Goal: Check status: Check status

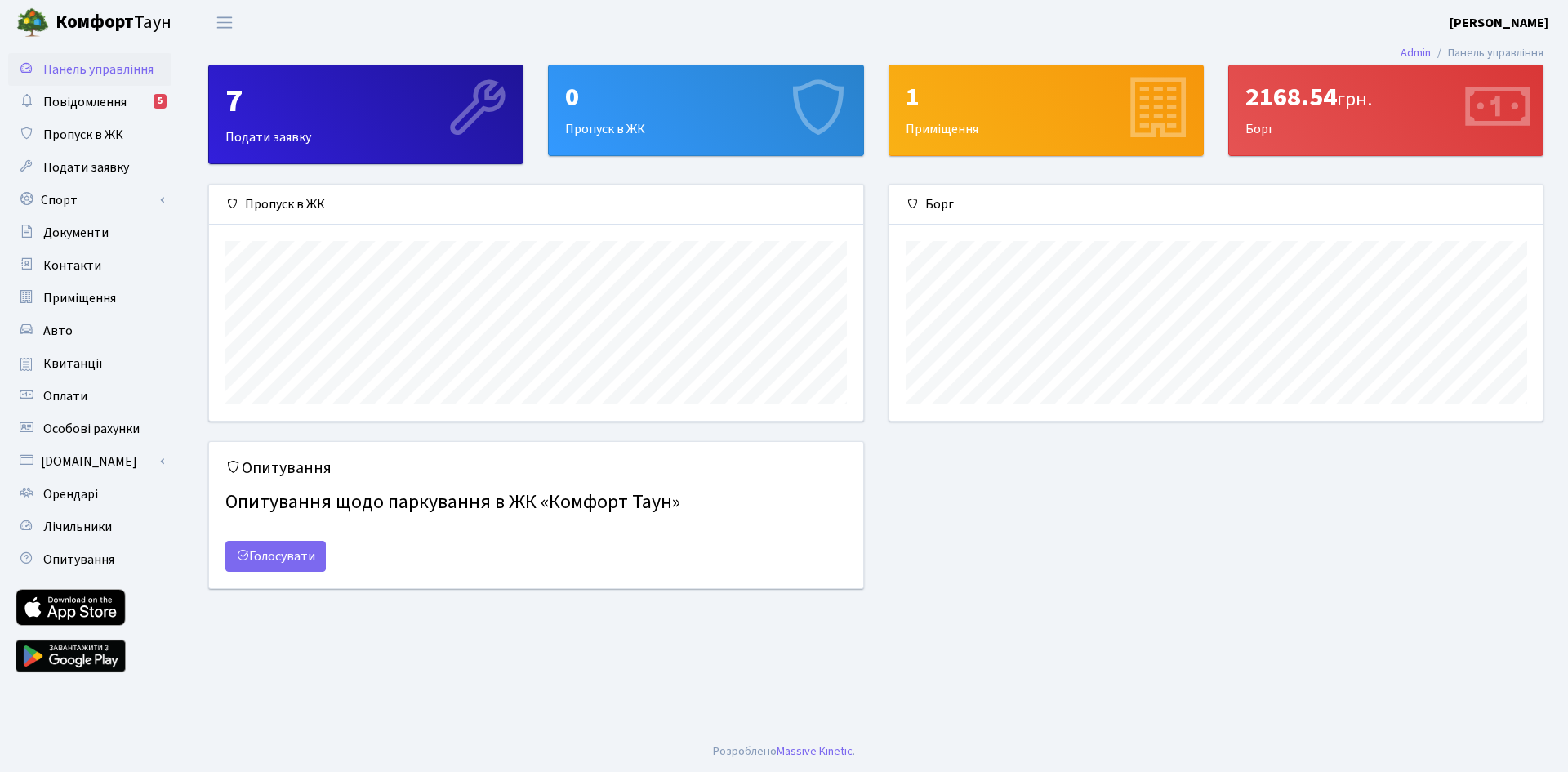
scroll to position [236, 654]
drag, startPoint x: 86, startPoint y: 370, endPoint x: 118, endPoint y: 374, distance: 32.2
click at [86, 370] on span "Квитанції" at bounding box center [73, 364] width 59 height 18
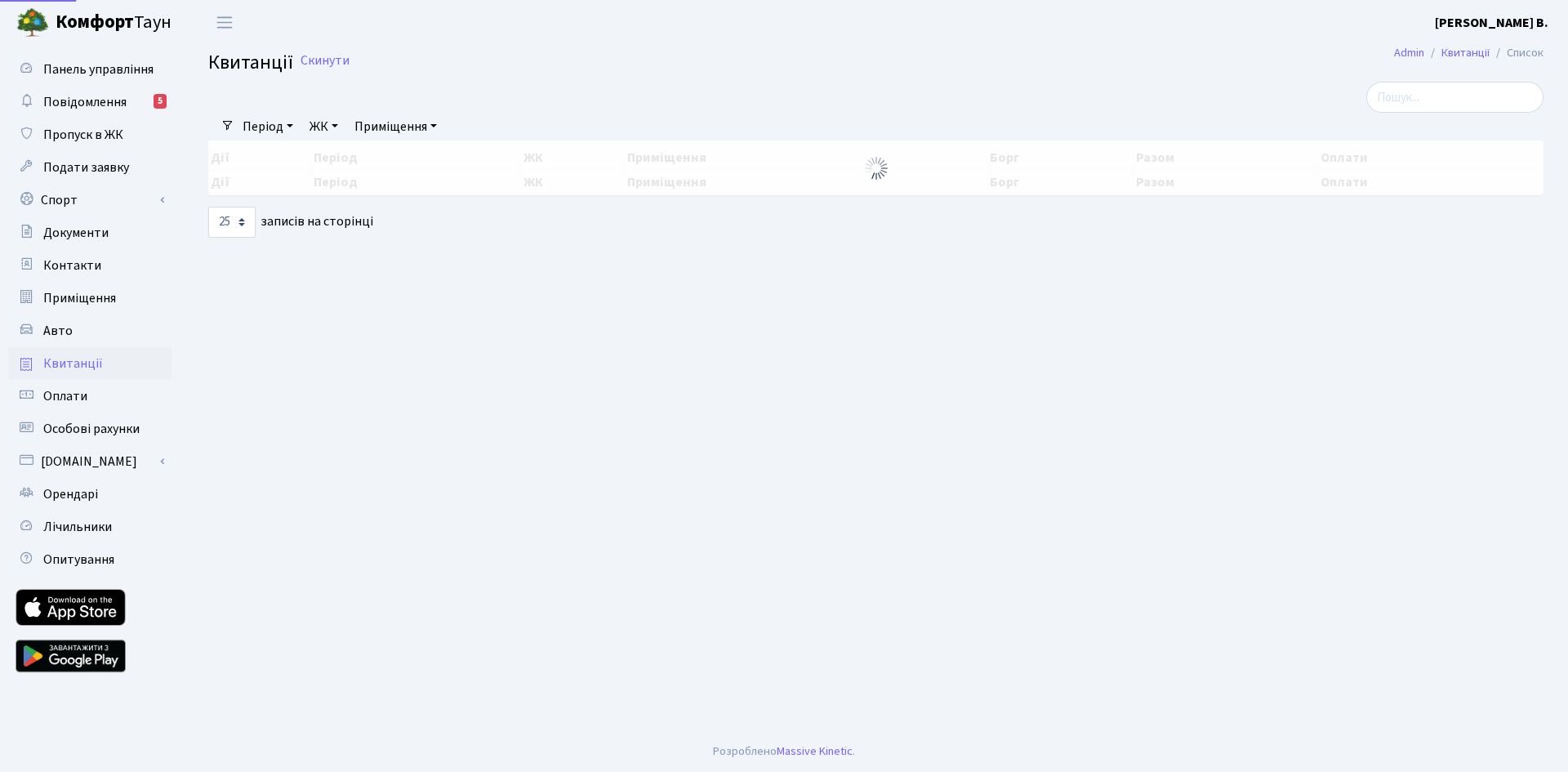
select select "25"
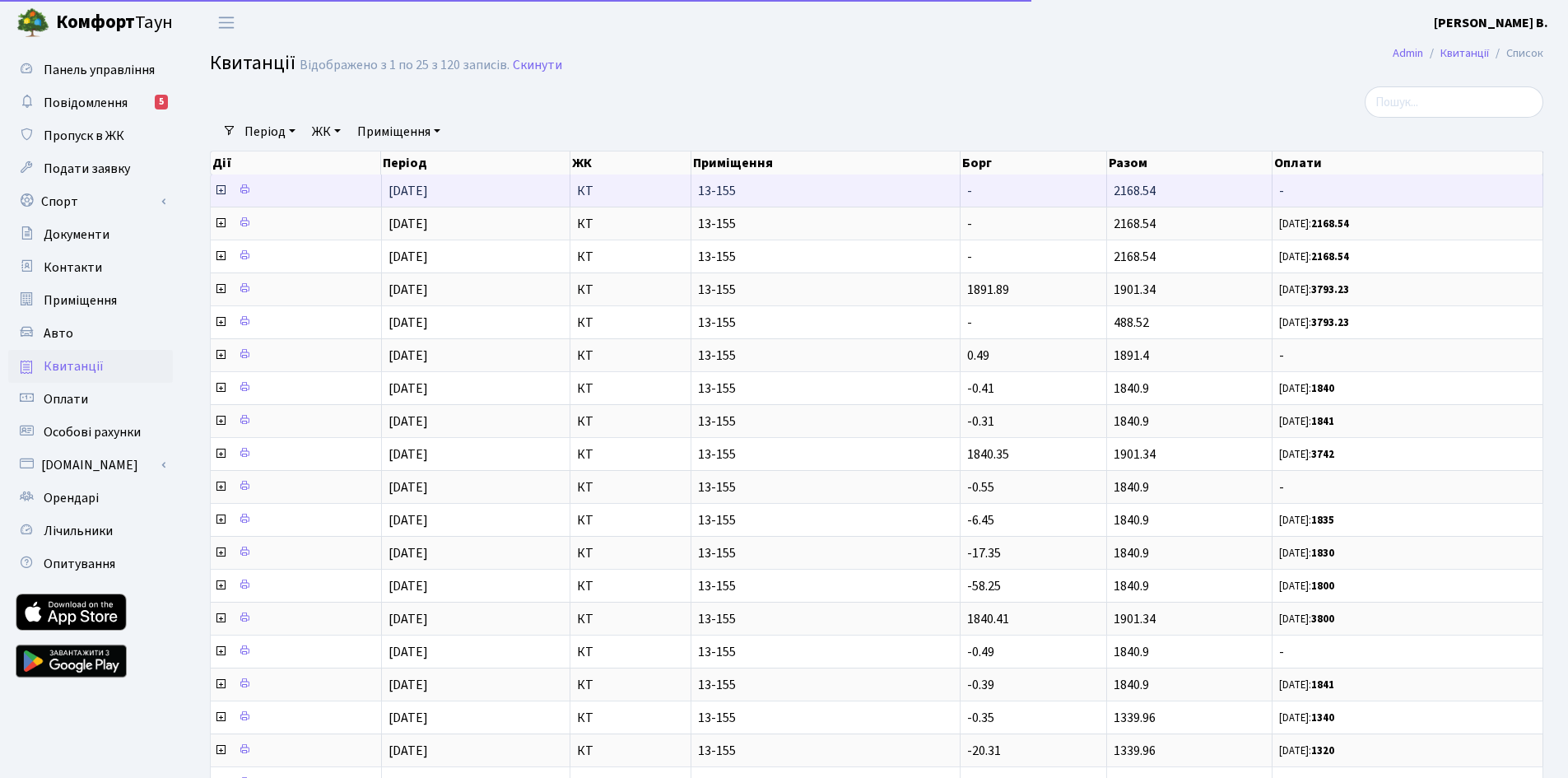
drag, startPoint x: 218, startPoint y: 191, endPoint x: 231, endPoint y: 197, distance: 14.3
click at [218, 191] on icon at bounding box center [221, 190] width 13 height 13
